Goal: Transaction & Acquisition: Book appointment/travel/reservation

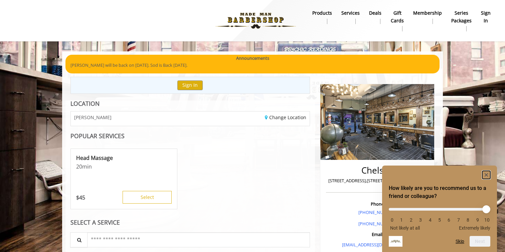
click at [488, 174] on rect "Hide survey" at bounding box center [486, 175] width 8 height 8
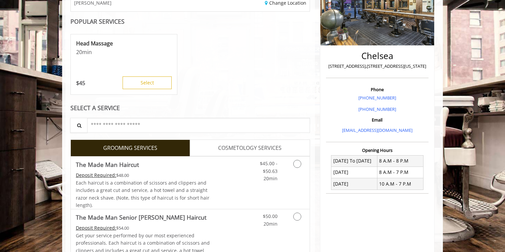
scroll to position [116, 0]
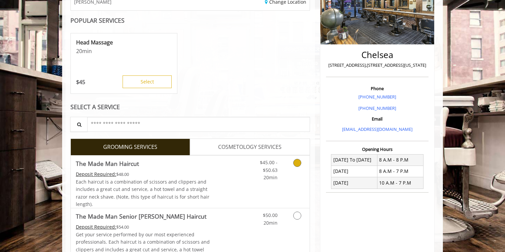
click at [299, 168] on link "Grooming services" at bounding box center [295, 169] width 17 height 26
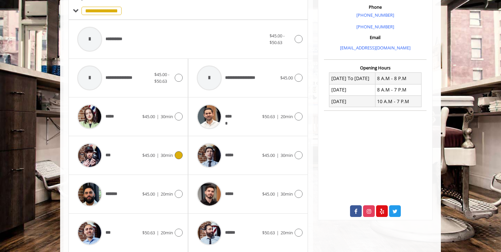
scroll to position [199, 0]
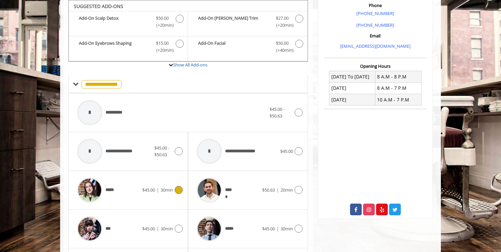
click at [176, 187] on icon at bounding box center [179, 190] width 8 height 8
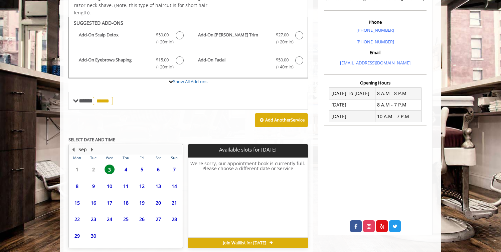
scroll to position [211, 0]
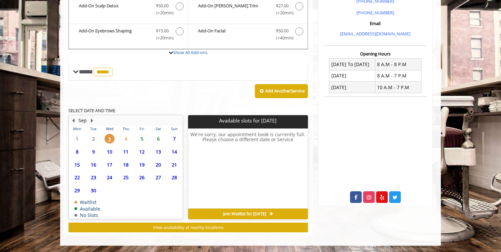
click at [125, 140] on span "4" at bounding box center [126, 139] width 10 height 10
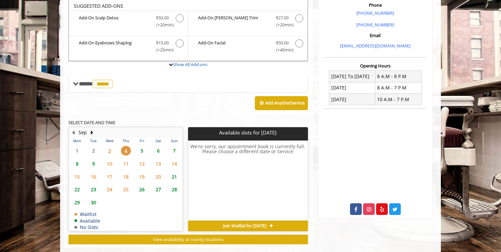
click at [141, 155] on span "5" at bounding box center [142, 151] width 10 height 10
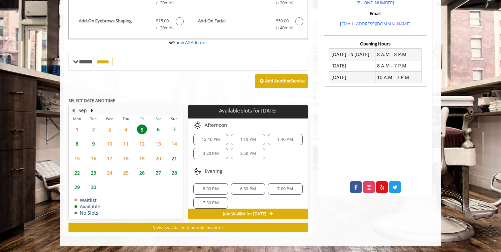
scroll to position [72, 0]
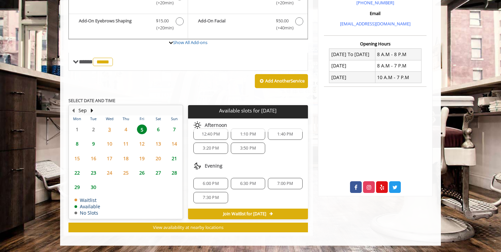
click at [211, 196] on span "7:30 PM" at bounding box center [211, 197] width 16 height 5
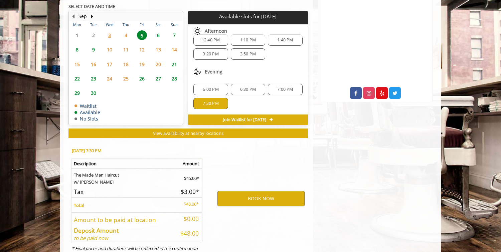
scroll to position [342, 0]
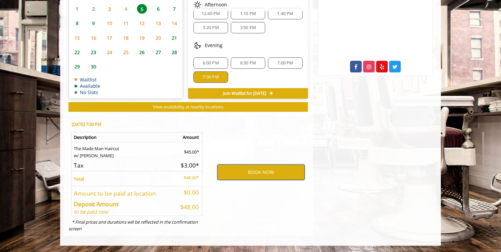
click at [250, 171] on button "BOOK NOW" at bounding box center [260, 172] width 87 height 15
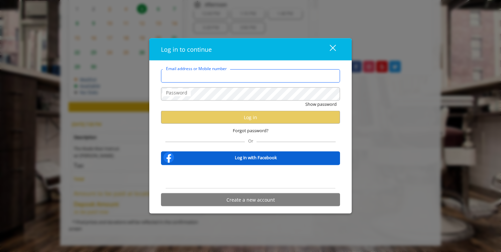
type input "**********"
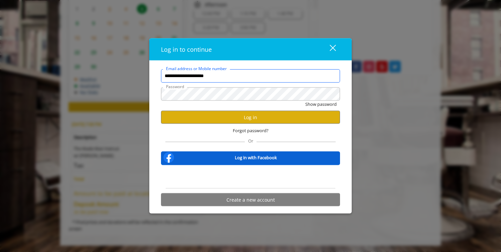
scroll to position [0, 0]
click at [245, 119] on button "Log in" at bounding box center [250, 117] width 179 height 13
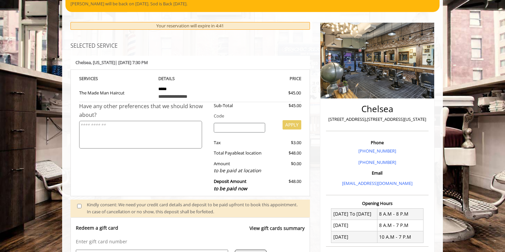
scroll to position [239, 0]
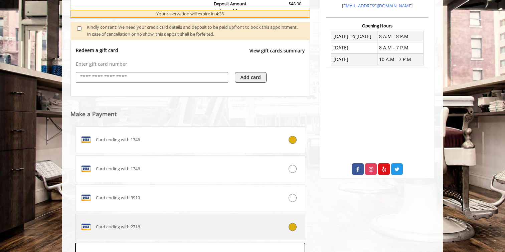
click at [190, 227] on div "Card ending with 2716" at bounding box center [170, 227] width 191 height 11
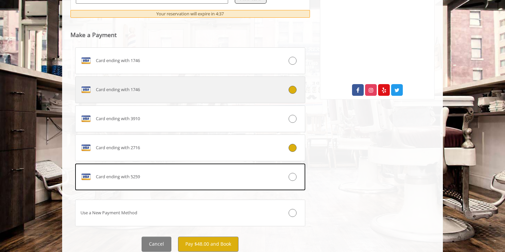
scroll to position [341, 0]
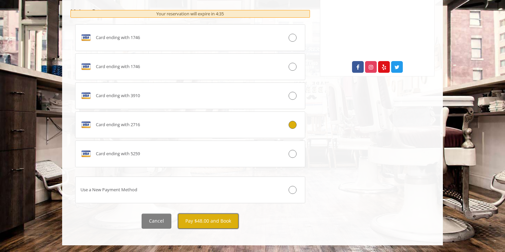
click at [207, 223] on button "Pay $48.00 and Book" at bounding box center [208, 221] width 60 height 15
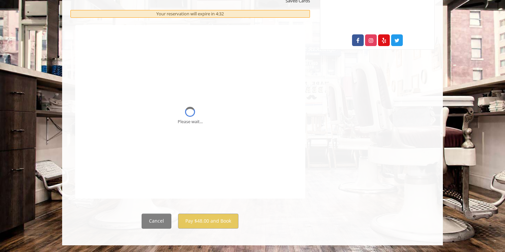
scroll to position [0, 0]
